Goal: Task Accomplishment & Management: Complete application form

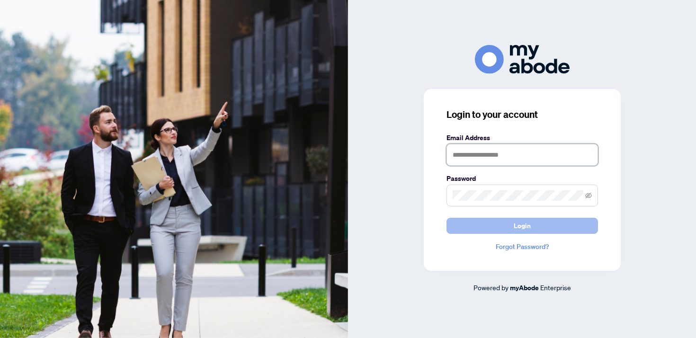
type input "**********"
click at [548, 229] on button "Login" at bounding box center [521, 226] width 151 height 16
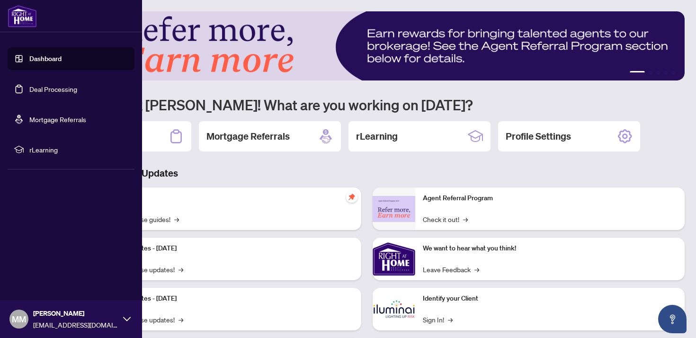
click at [37, 62] on link "Dashboard" at bounding box center [45, 58] width 32 height 9
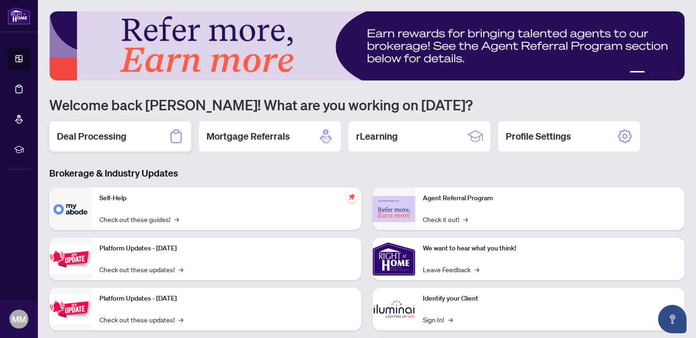
click at [175, 139] on icon at bounding box center [175, 136] width 15 height 15
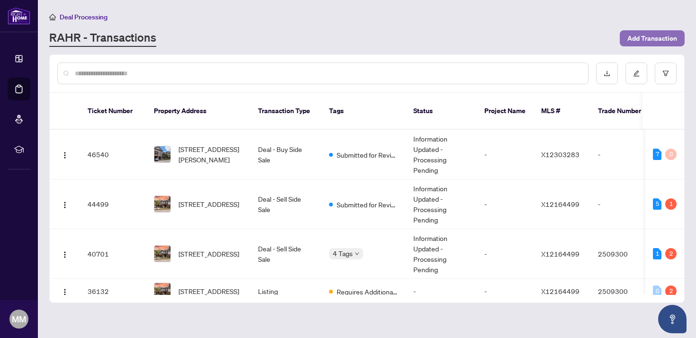
click at [638, 39] on span "Add Transaction" at bounding box center [652, 38] width 50 height 15
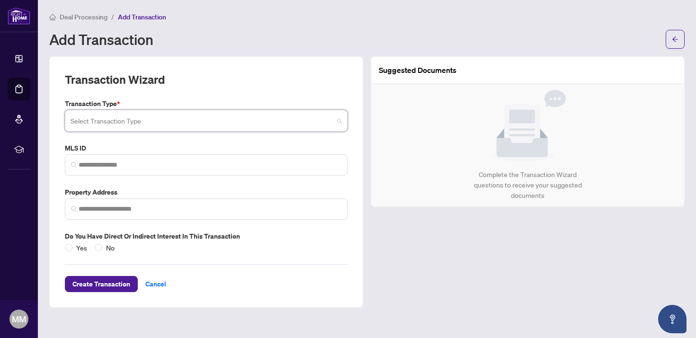
click at [199, 121] on input "search" at bounding box center [202, 122] width 263 height 21
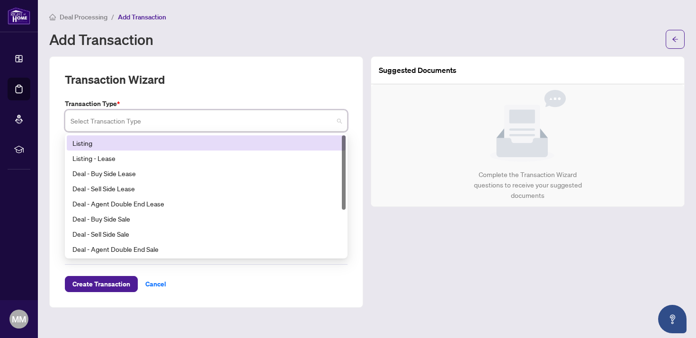
click at [181, 144] on div "Listing" at bounding box center [205, 143] width 267 height 10
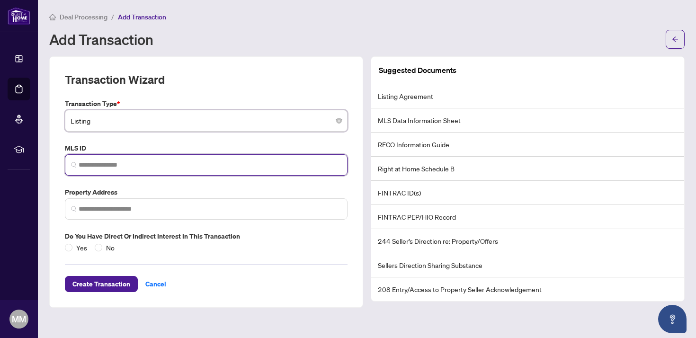
click at [328, 160] on input "search" at bounding box center [210, 165] width 263 height 10
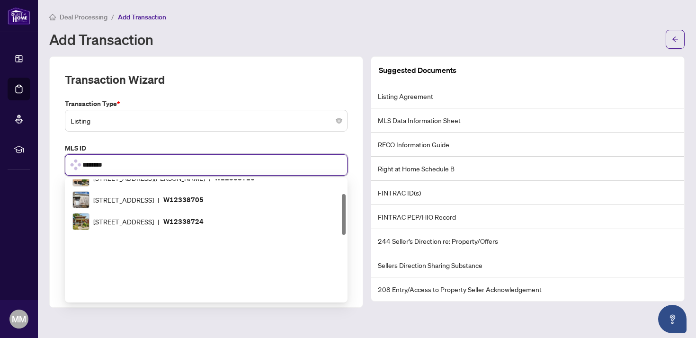
scroll to position [44, 0]
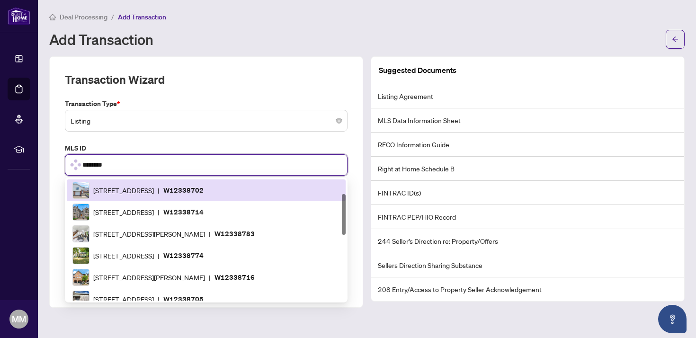
type input "*********"
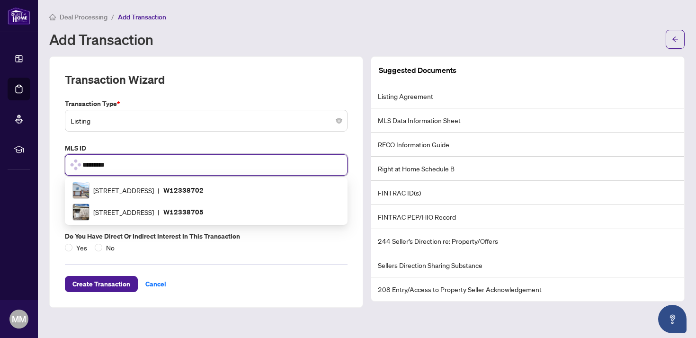
scroll to position [0, 0]
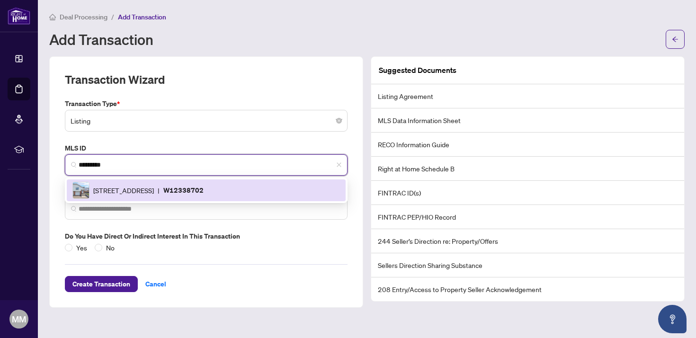
click at [204, 190] on p "W12338702" at bounding box center [183, 190] width 40 height 11
type input "**********"
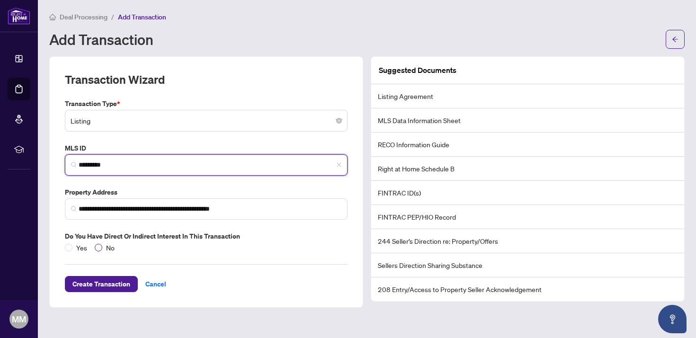
type input "*********"
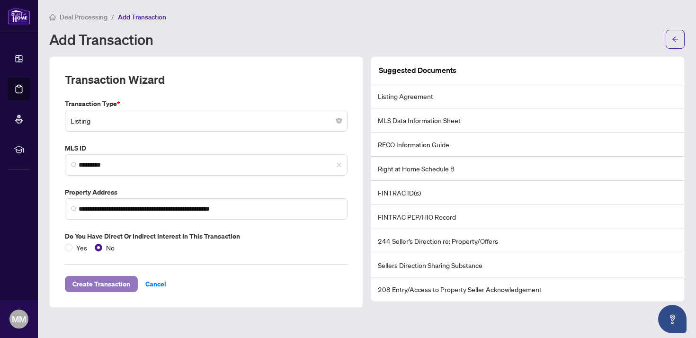
click at [115, 283] on span "Create Transaction" at bounding box center [101, 283] width 58 height 15
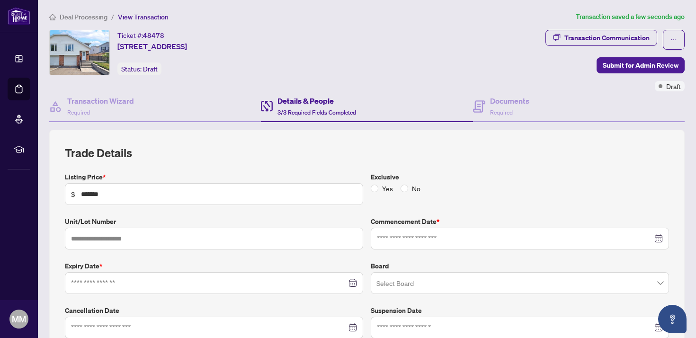
type input "**********"
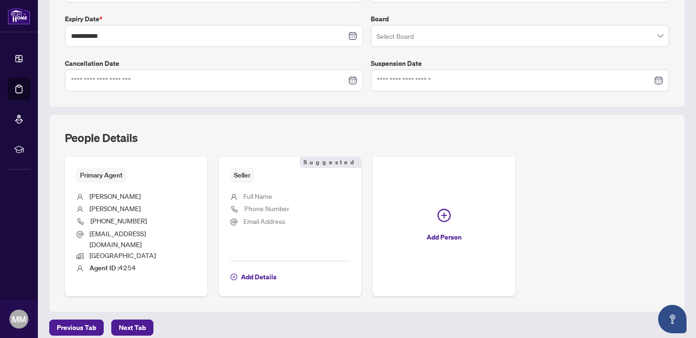
scroll to position [279, 0]
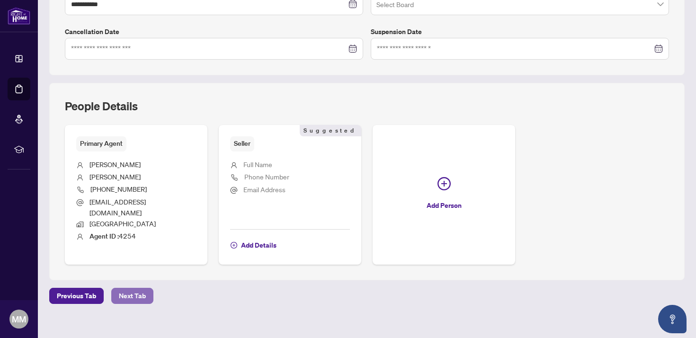
click at [136, 288] on span "Next Tab" at bounding box center [132, 295] width 27 height 15
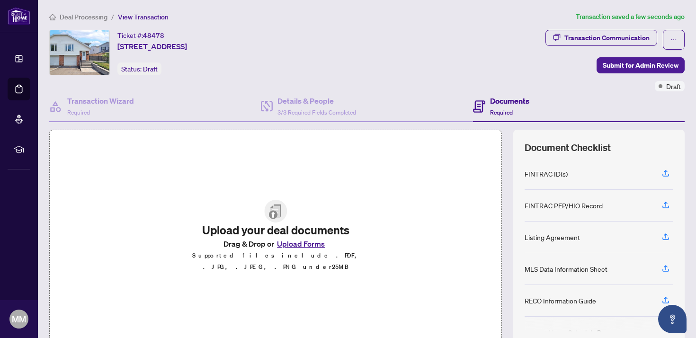
click at [290, 248] on button "Upload Forms" at bounding box center [300, 244] width 53 height 12
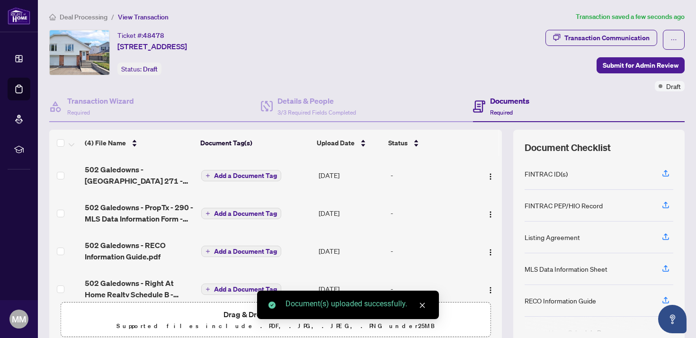
scroll to position [14, 0]
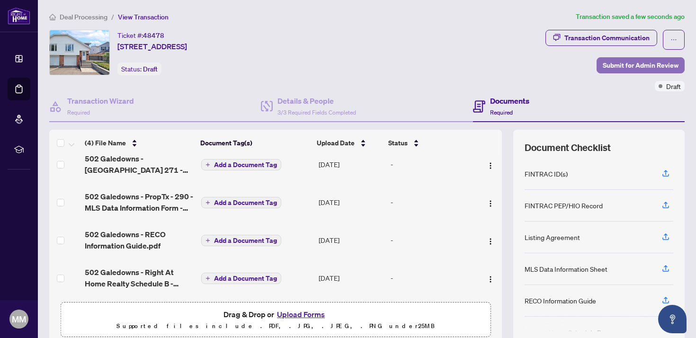
click at [647, 65] on span "Submit for Admin Review" at bounding box center [641, 65] width 76 height 15
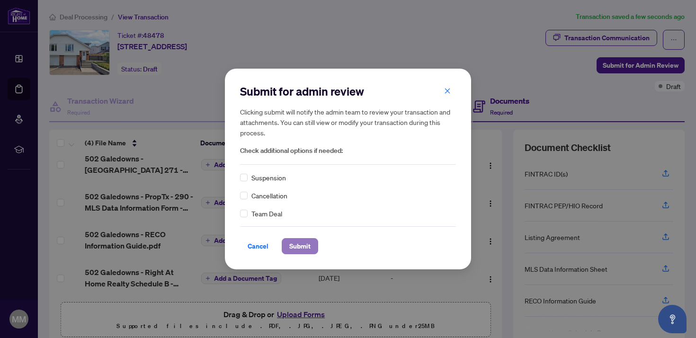
click at [306, 245] on span "Submit" at bounding box center [299, 246] width 21 height 15
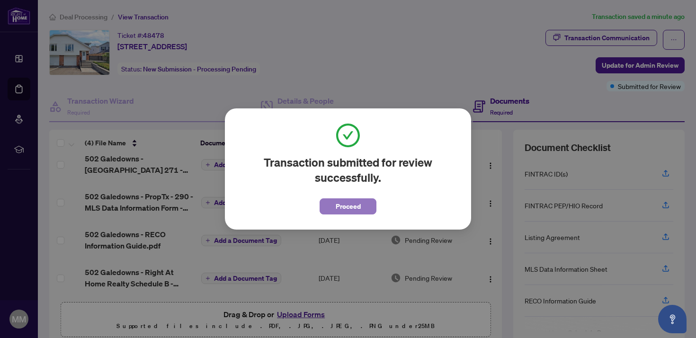
click at [353, 205] on span "Proceed" at bounding box center [348, 206] width 25 height 15
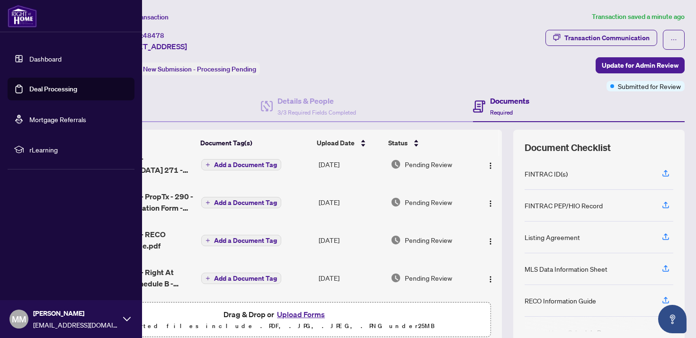
click at [36, 62] on link "Dashboard" at bounding box center [45, 58] width 32 height 9
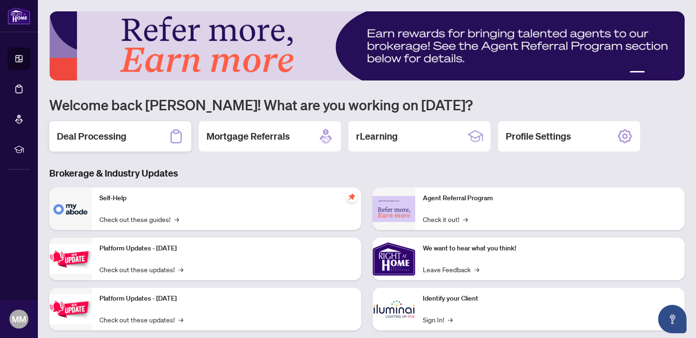
click at [138, 134] on div "Deal Processing" at bounding box center [120, 136] width 142 height 30
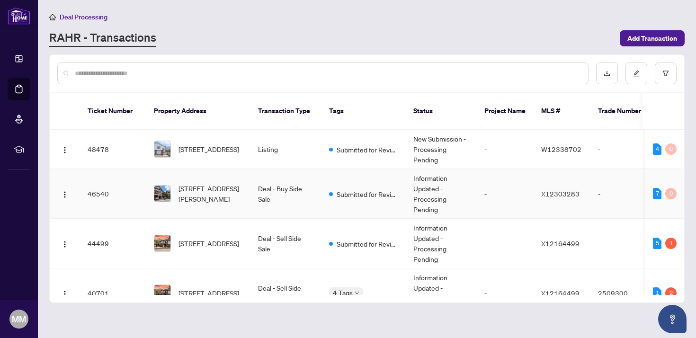
click at [244, 182] on td "[STREET_ADDRESS][PERSON_NAME]" at bounding box center [198, 194] width 104 height 50
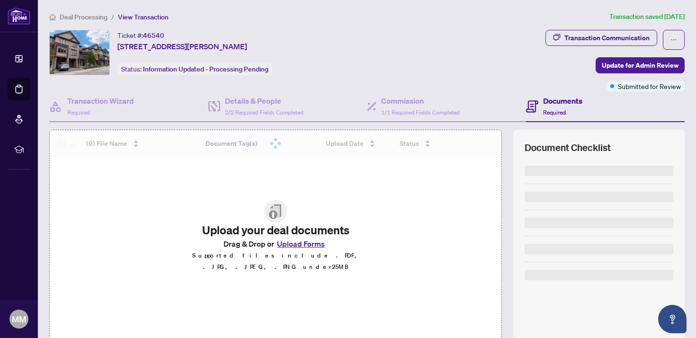
scroll to position [72, 0]
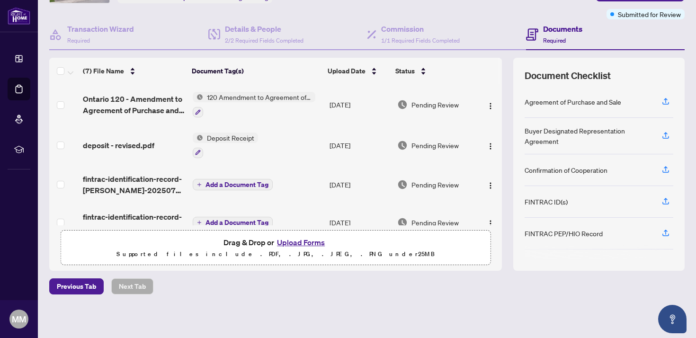
click at [301, 243] on button "Upload Forms" at bounding box center [300, 242] width 53 height 12
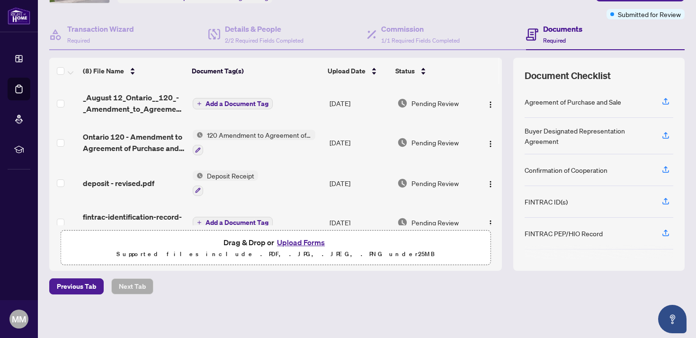
scroll to position [0, 0]
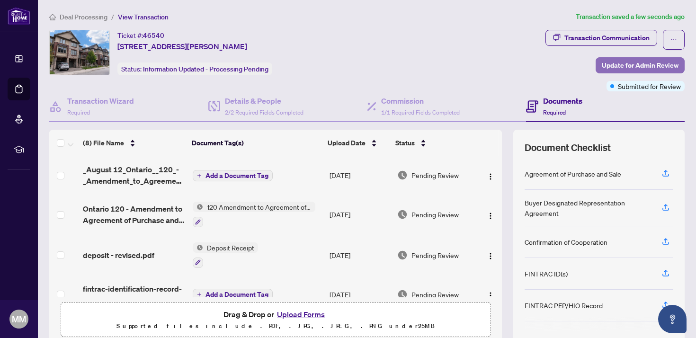
click at [638, 63] on span "Update for Admin Review" at bounding box center [640, 65] width 77 height 15
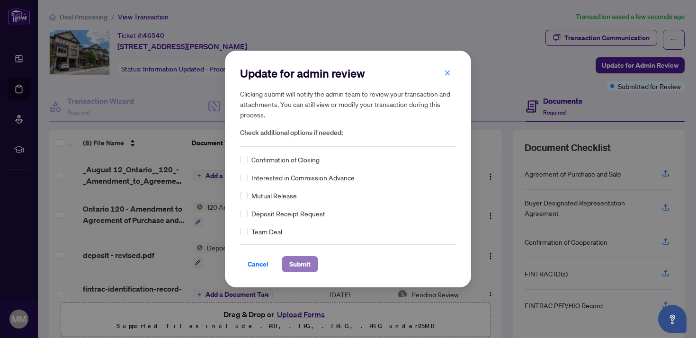
click at [303, 263] on span "Submit" at bounding box center [299, 264] width 21 height 15
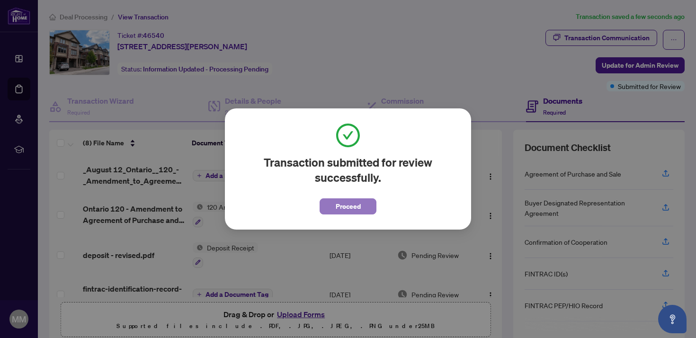
click at [330, 206] on button "Proceed" at bounding box center [347, 206] width 57 height 16
